Goal: Task Accomplishment & Management: Use online tool/utility

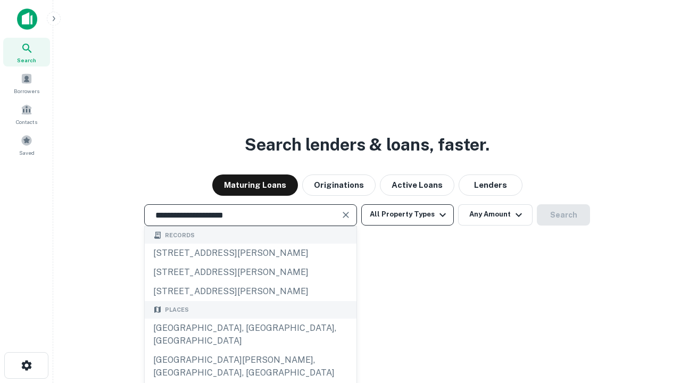
click at [408, 215] on button "All Property Types" at bounding box center [407, 214] width 93 height 21
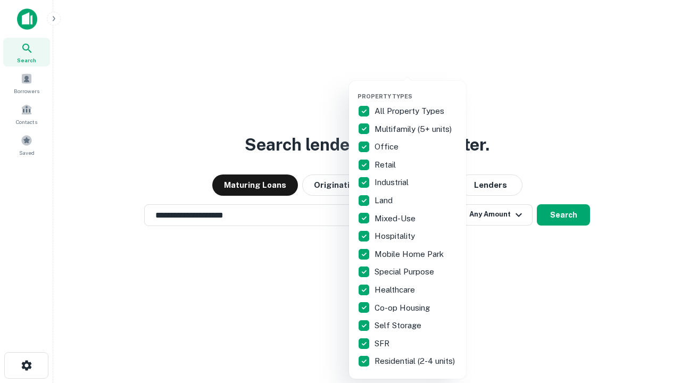
type input "**********"
click at [416, 89] on button "button" at bounding box center [416, 89] width 117 height 1
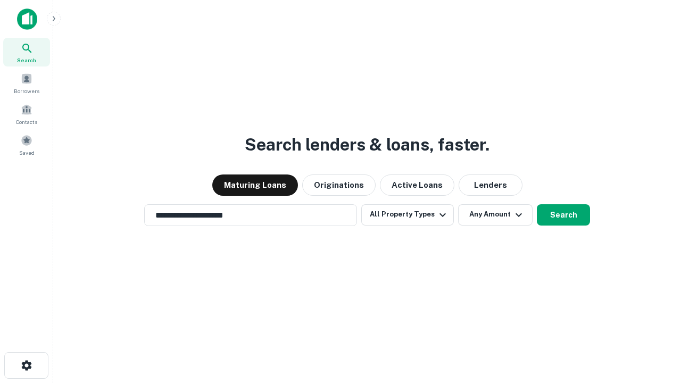
scroll to position [17, 0]
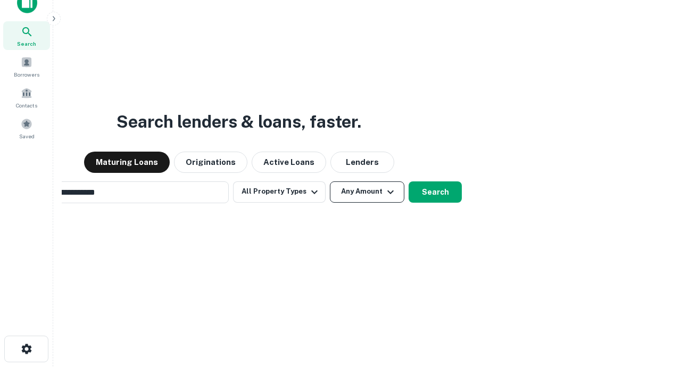
click at [330, 182] on button "Any Amount" at bounding box center [367, 192] width 75 height 21
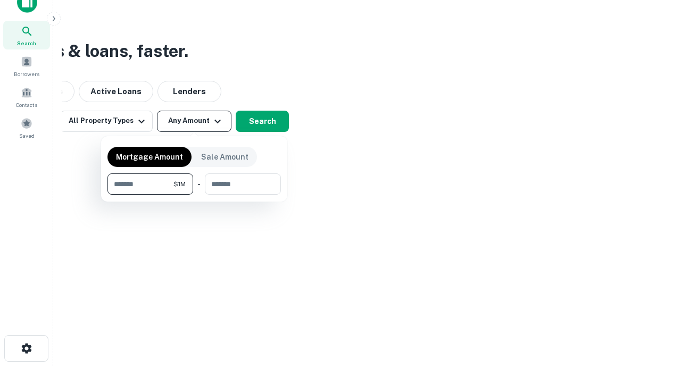
type input "*******"
click at [194, 195] on button "button" at bounding box center [195, 195] width 174 height 1
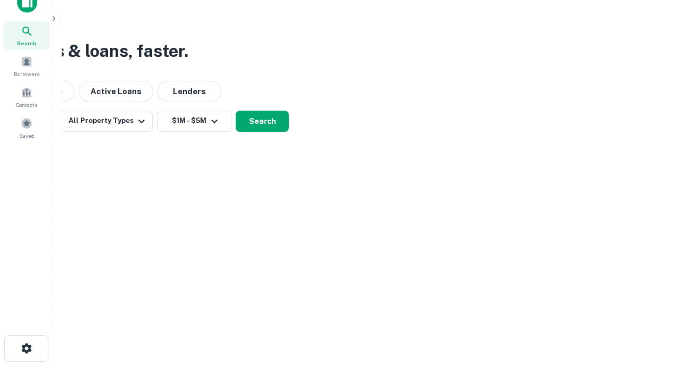
scroll to position [17, 0]
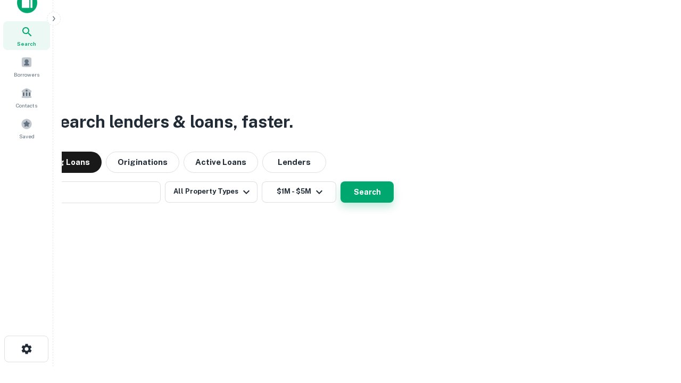
click at [341, 182] on button "Search" at bounding box center [367, 192] width 53 height 21
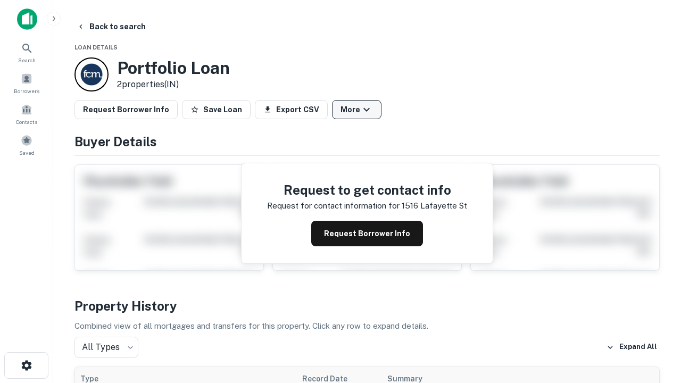
click at [357, 110] on button "More" at bounding box center [357, 109] width 50 height 19
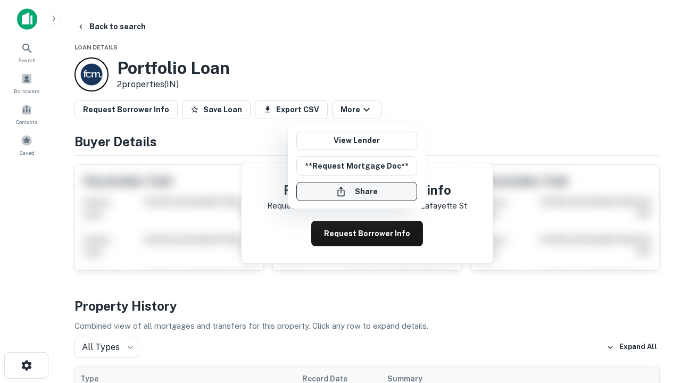
click at [357, 192] on button "Share" at bounding box center [357, 191] width 121 height 19
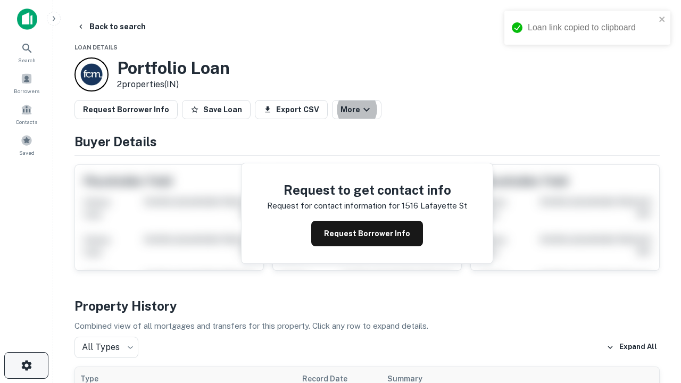
click at [26, 366] on icon "button" at bounding box center [26, 365] width 13 height 13
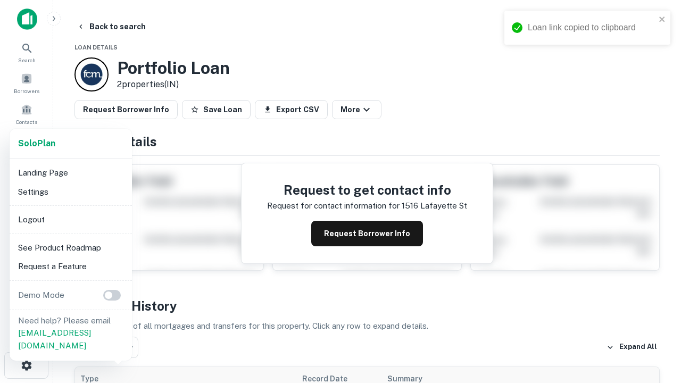
click at [70, 219] on li "Logout" at bounding box center [71, 219] width 114 height 19
